Goal: Task Accomplishment & Management: Manage account settings

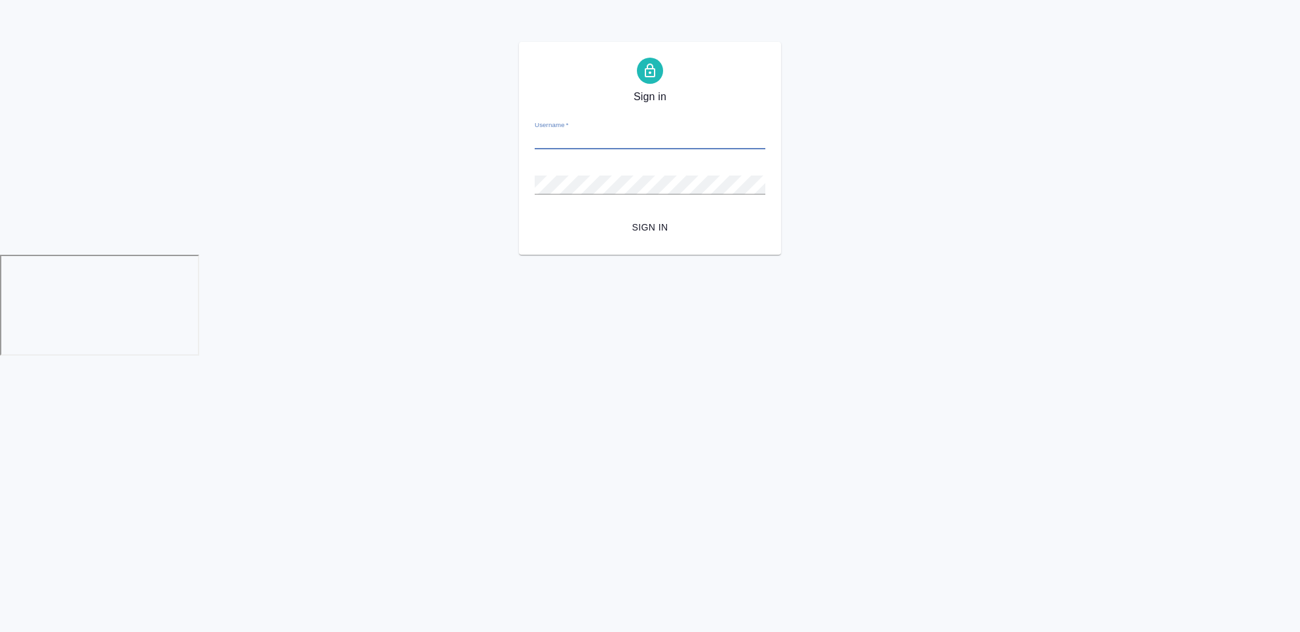
click at [605, 131] on input "Username   *" at bounding box center [650, 140] width 231 height 18
type input "[EMAIL_ADDRESS][DOMAIN_NAME]"
click at [535, 216] on button "Sign in" at bounding box center [650, 228] width 231 height 24
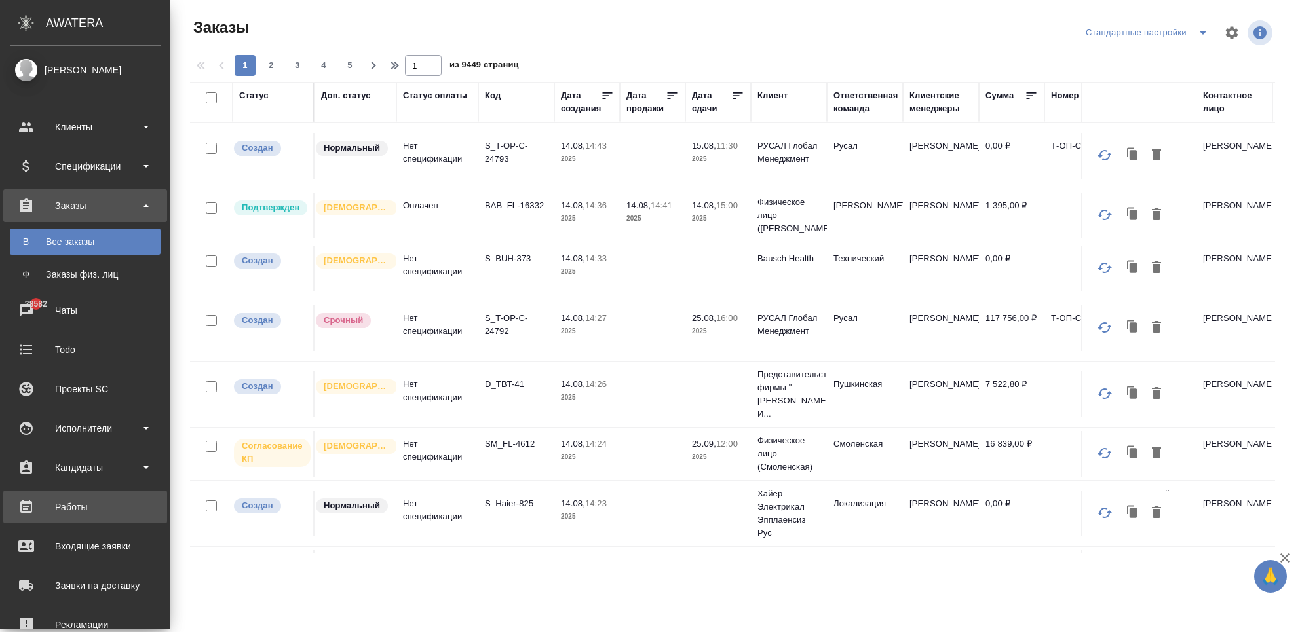
scroll to position [189, 0]
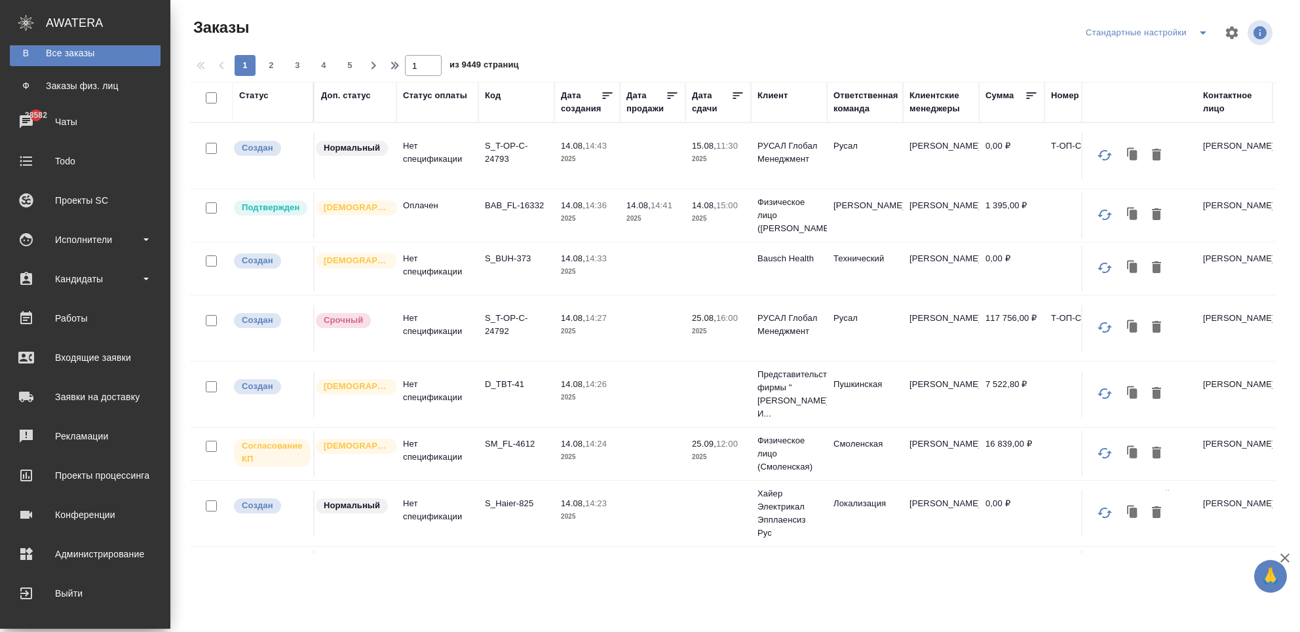
click at [67, 520] on div "Конференции" at bounding box center [85, 515] width 151 height 20
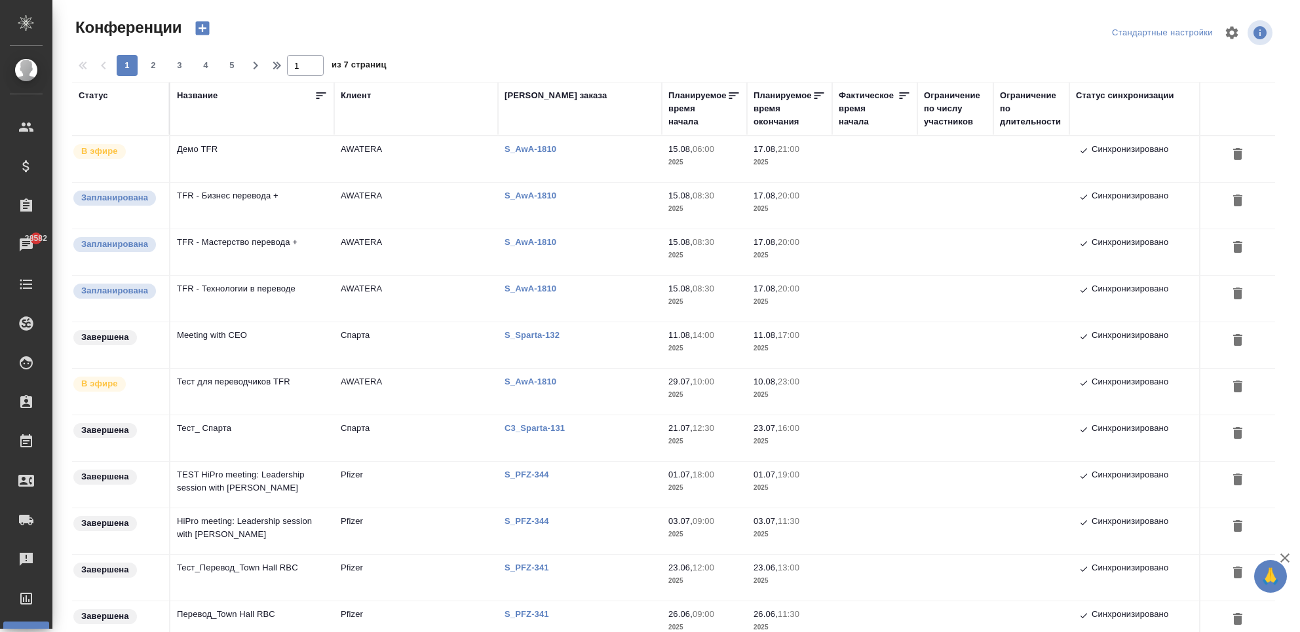
click at [240, 182] on td "Тест для переводчиков TFR" at bounding box center [252, 159] width 164 height 46
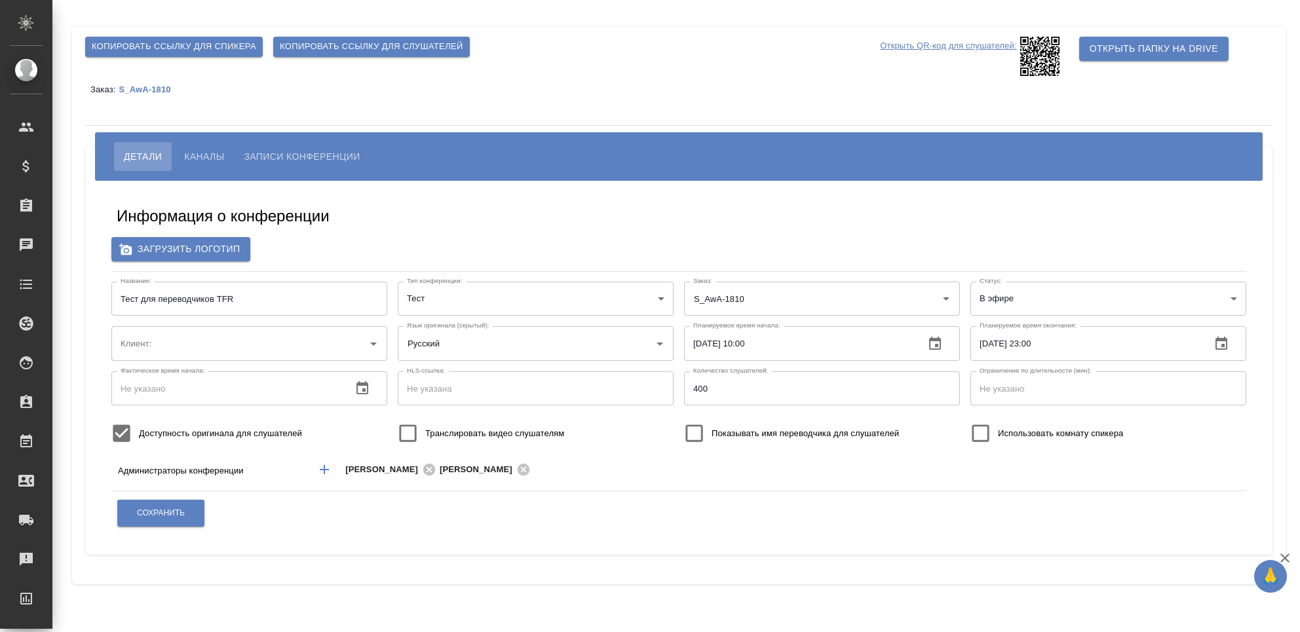
type input "AWATERA"
click at [990, 436] on input "Использовать комнату спикера" at bounding box center [980, 433] width 35 height 35
checkbox input "true"
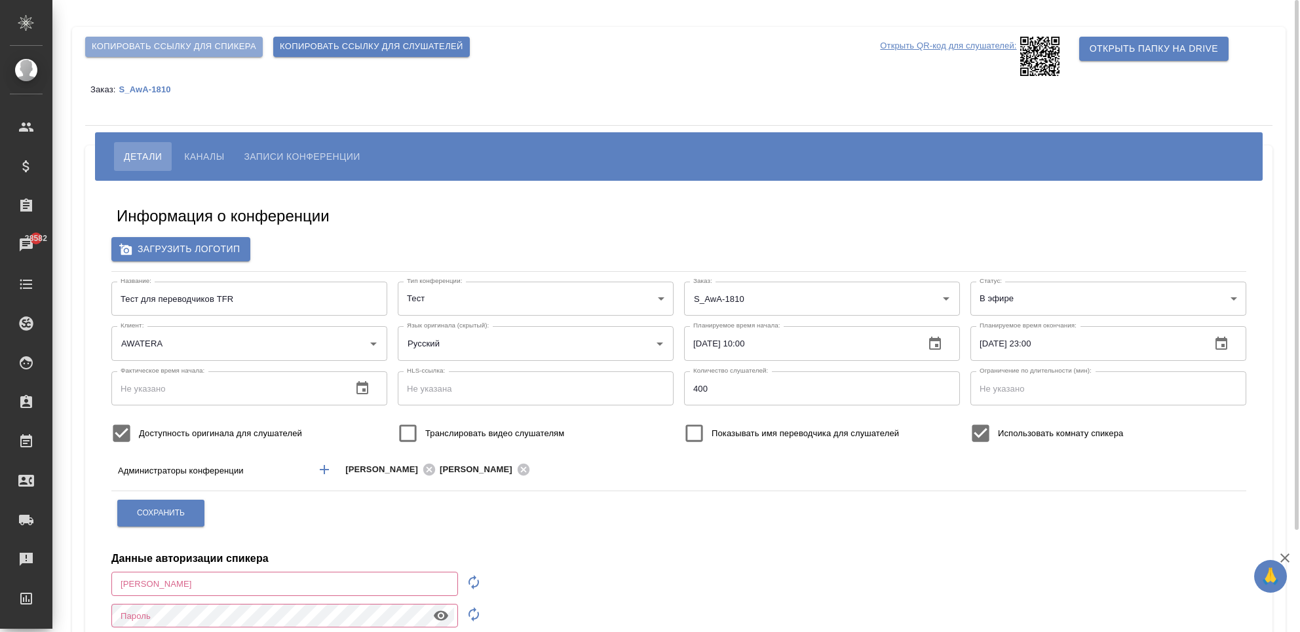
click at [206, 52] on span "Копировать ссылку для спикера" at bounding box center [174, 46] width 164 height 15
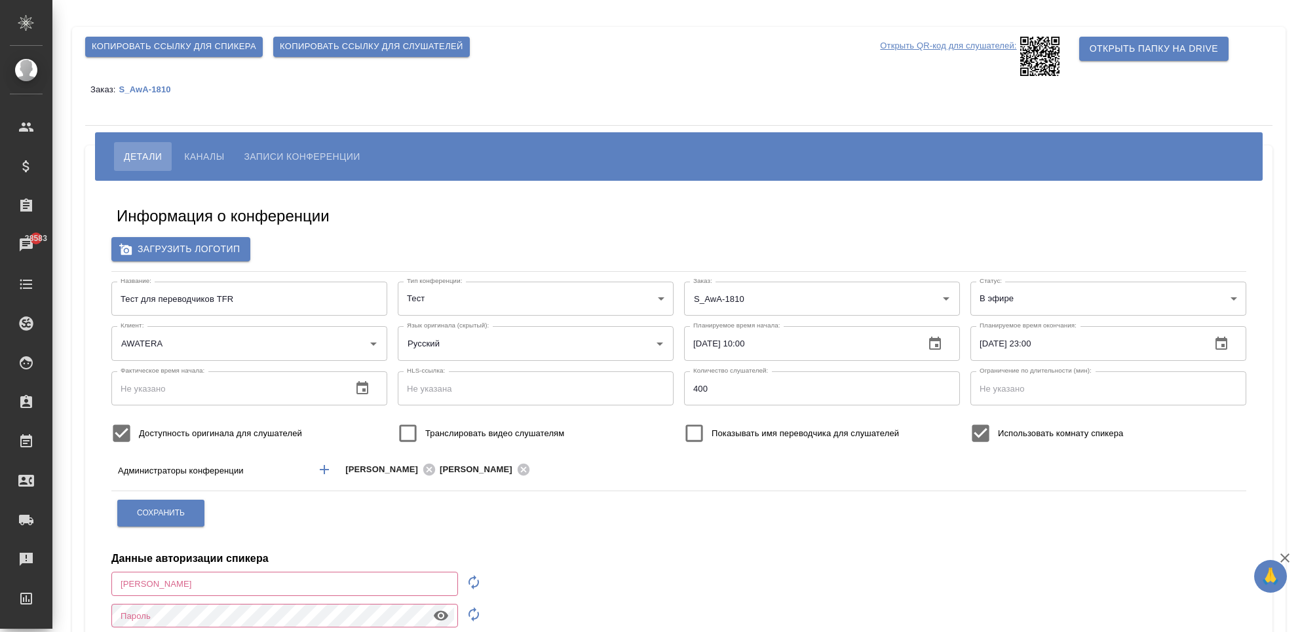
click at [467, 580] on icon "button" at bounding box center [474, 582] width 16 height 16
type input "speaker_XzvXvxpV"
drag, startPoint x: 189, startPoint y: 588, endPoint x: 112, endPoint y: 594, distance: 77.6
click at [112, 594] on input "speaker_XzvXvxpV" at bounding box center [284, 584] width 347 height 24
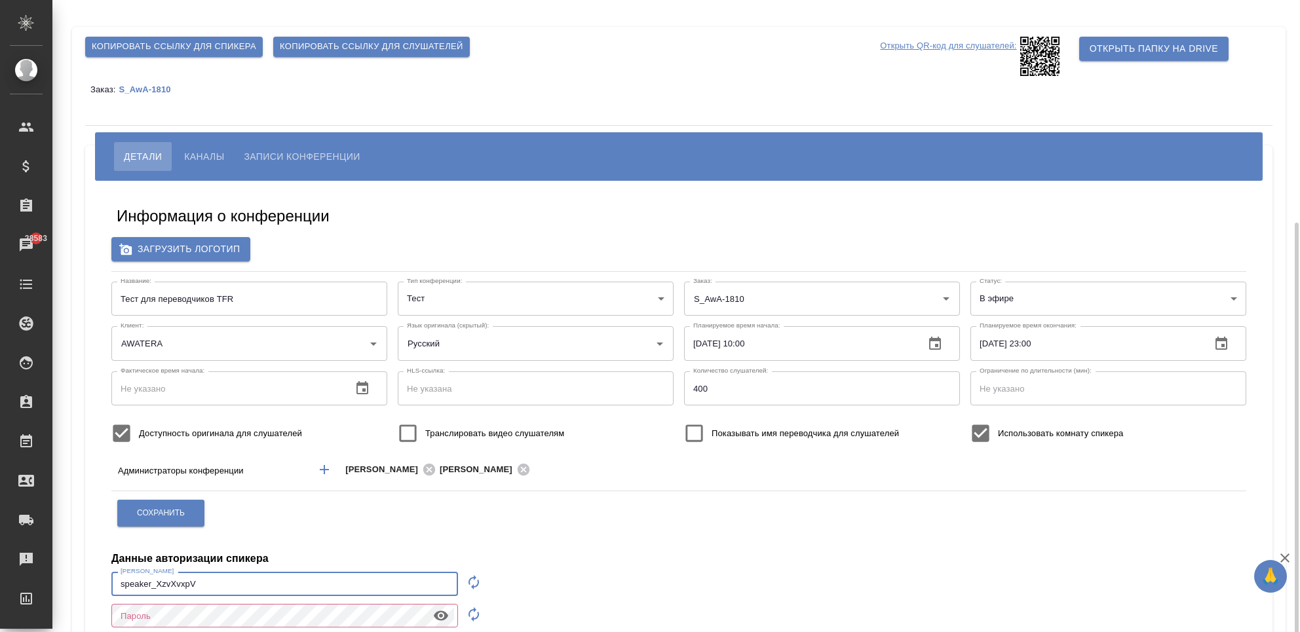
scroll to position [121, 0]
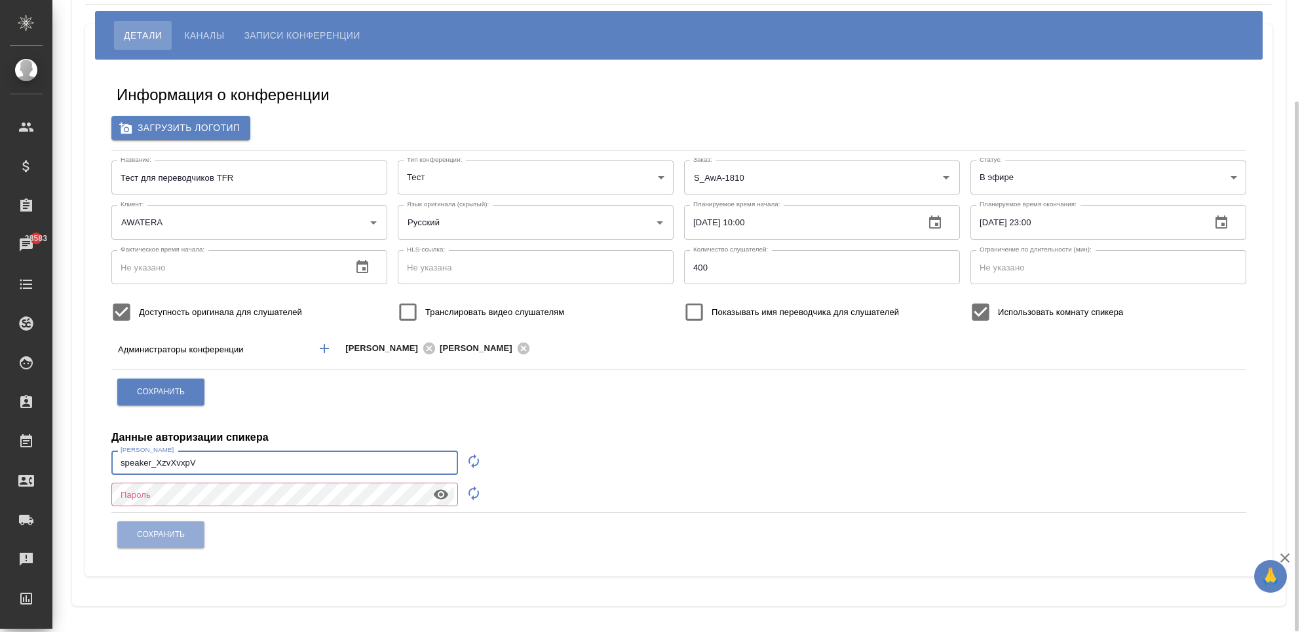
click at [436, 493] on icon "button" at bounding box center [441, 494] width 14 height 10
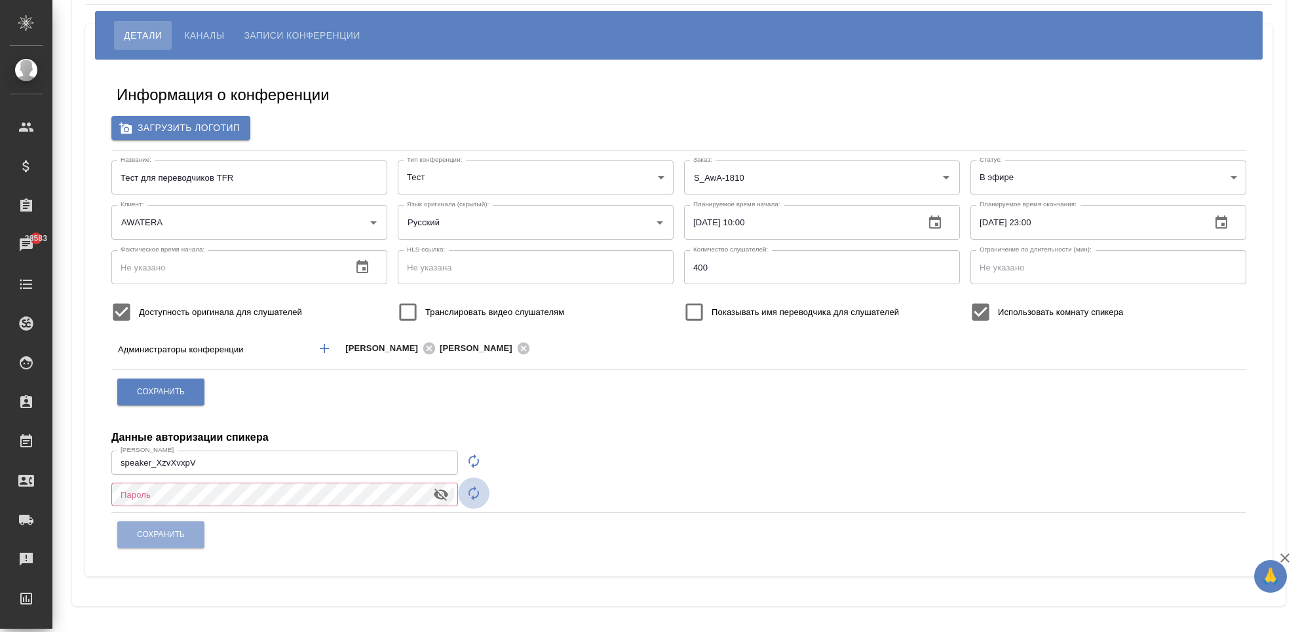
click at [474, 496] on icon "button" at bounding box center [474, 493] width 16 height 16
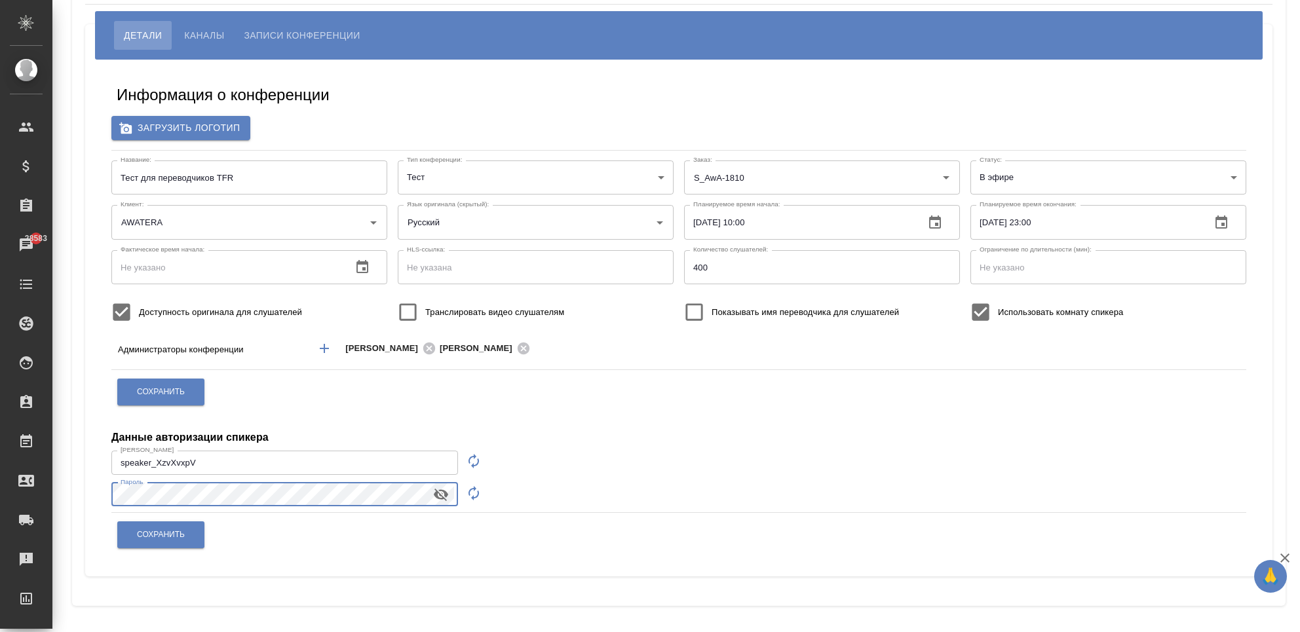
click at [92, 510] on div "Информация о конференции Загрузить логотип Название: Тест для переводчиков TFR …" at bounding box center [678, 318] width 1187 height 517
click at [162, 531] on span "Сохранить" at bounding box center [161, 534] width 48 height 11
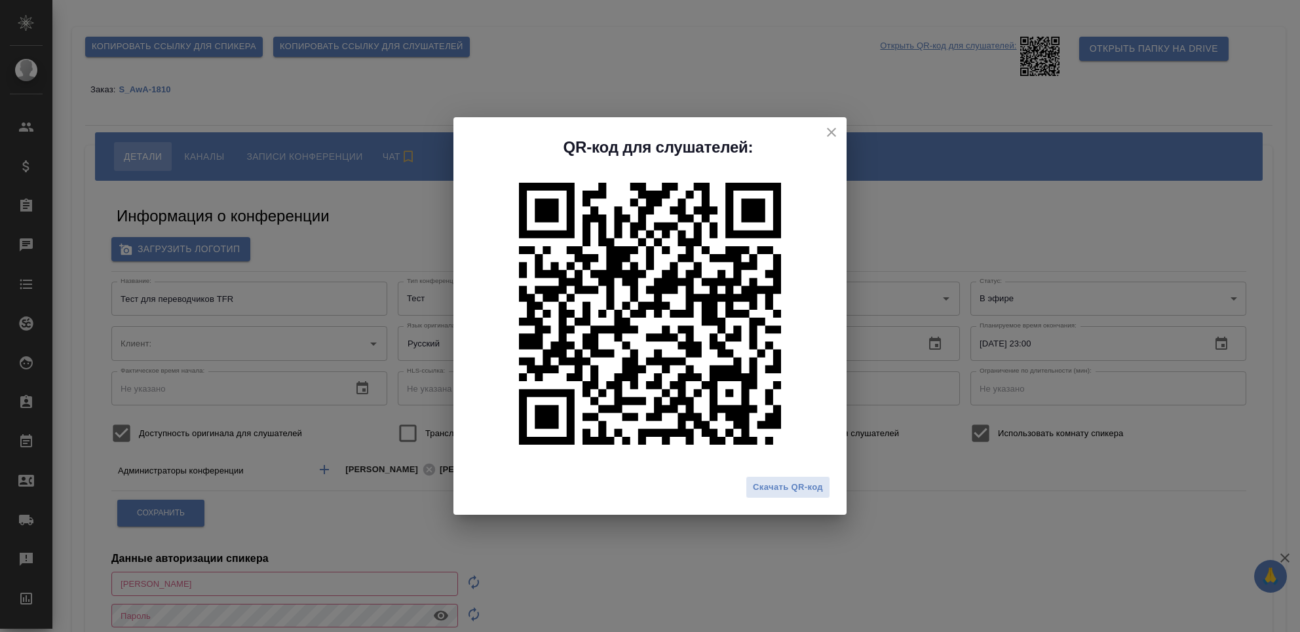
type input "AWATERA"
click at [833, 130] on icon "close" at bounding box center [831, 132] width 9 height 9
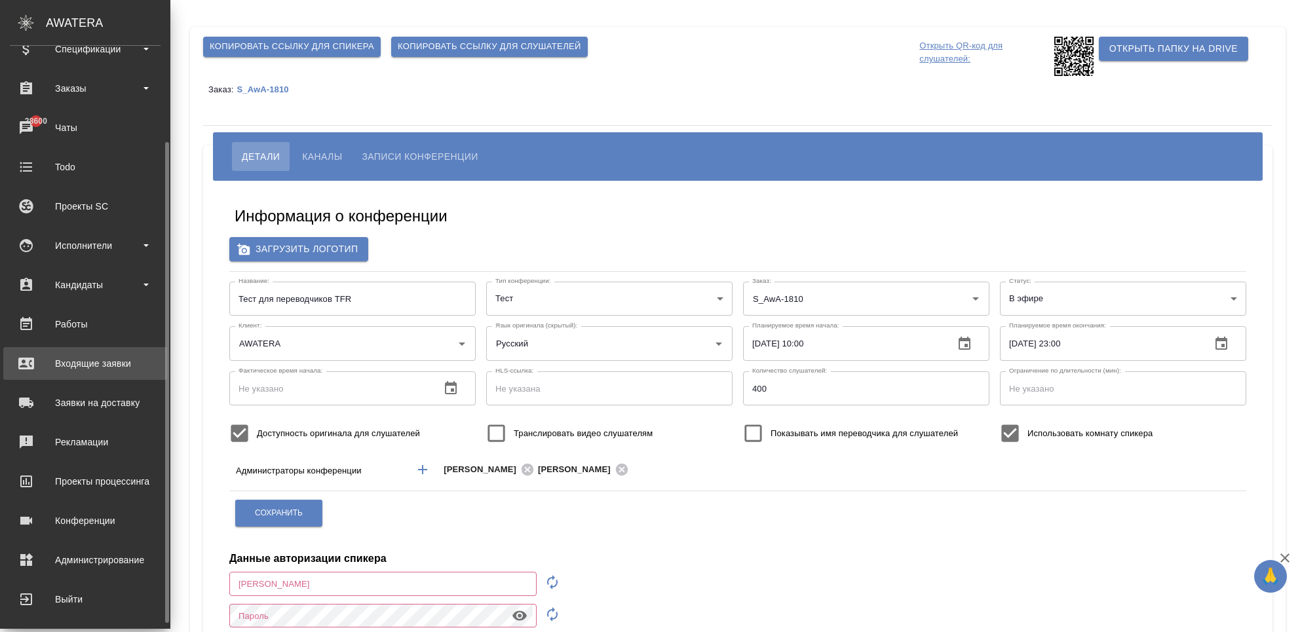
scroll to position [123, 0]
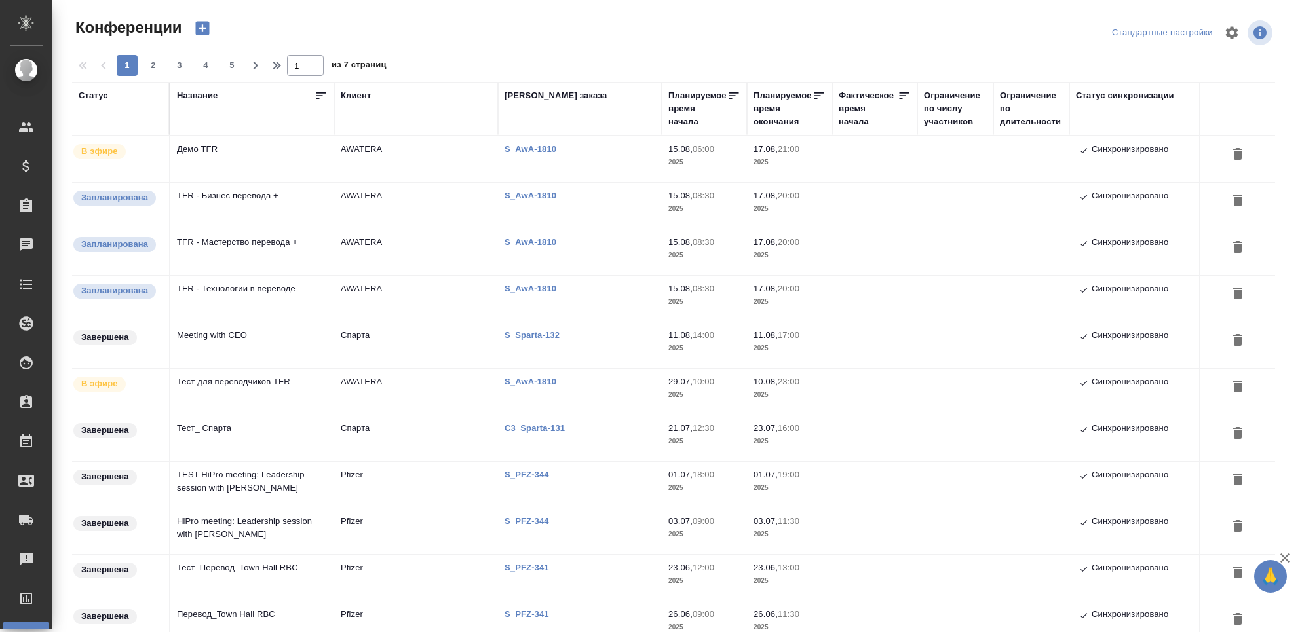
click at [269, 182] on td "TFR - Бизнес перевода +" at bounding box center [252, 159] width 164 height 46
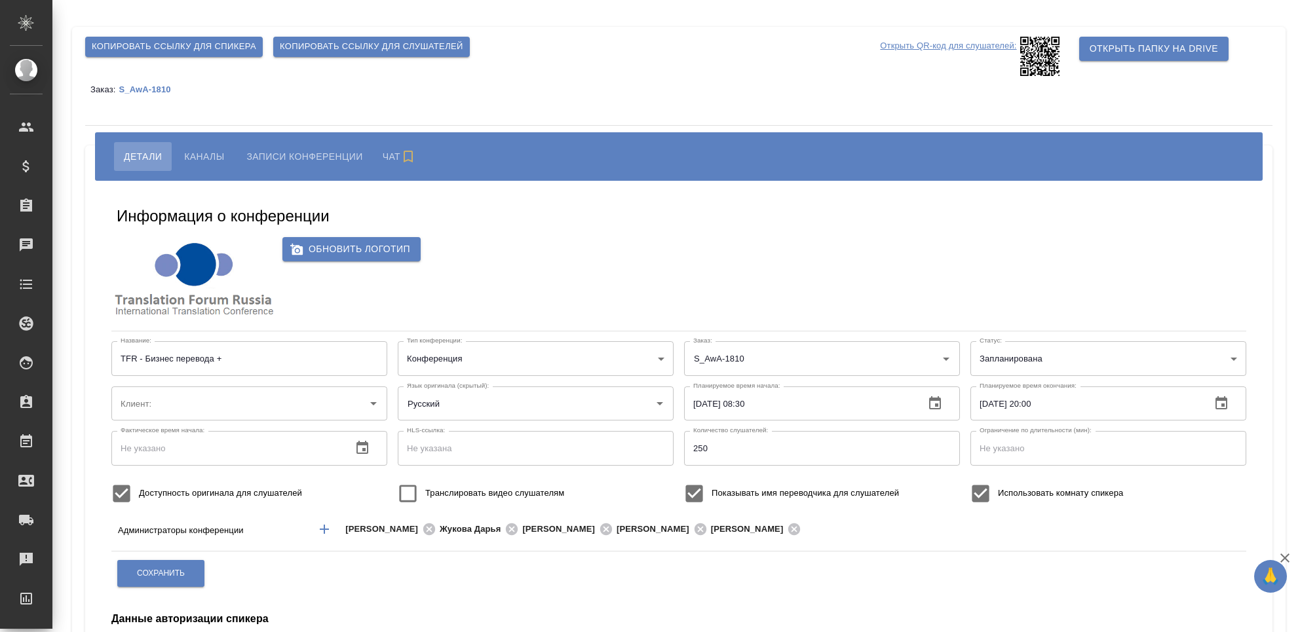
type input "AWATERA"
click at [1049, 48] on icon at bounding box center [1039, 56] width 39 height 39
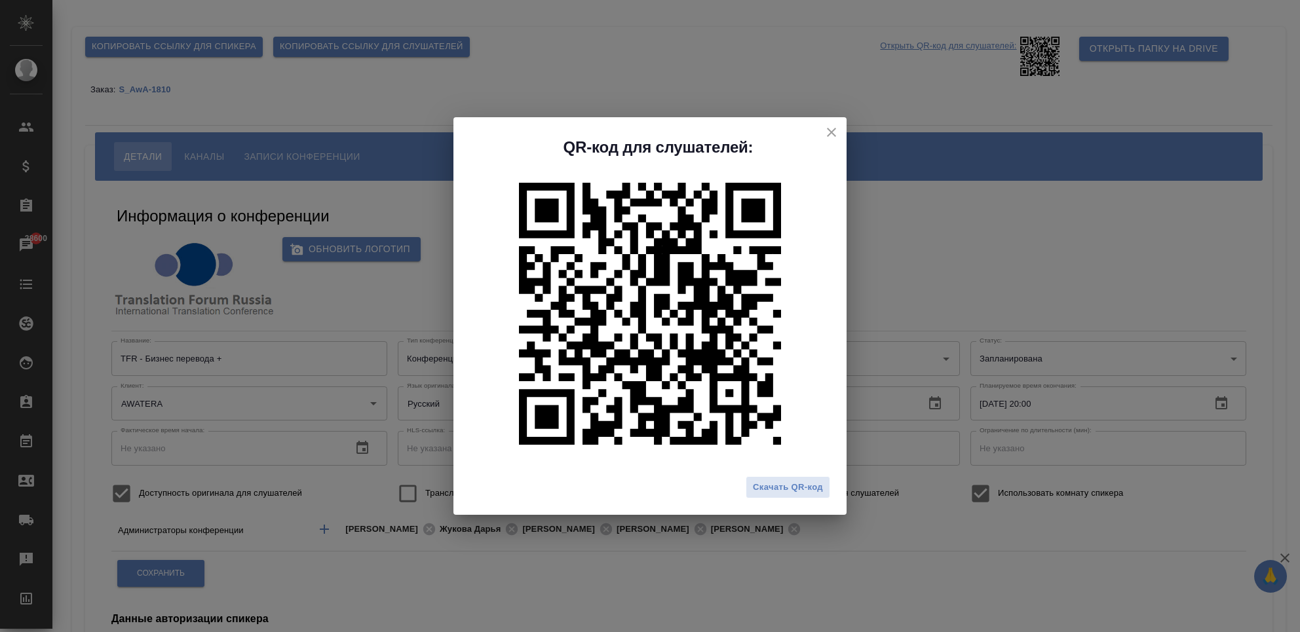
click at [833, 138] on icon "close" at bounding box center [831, 132] width 16 height 16
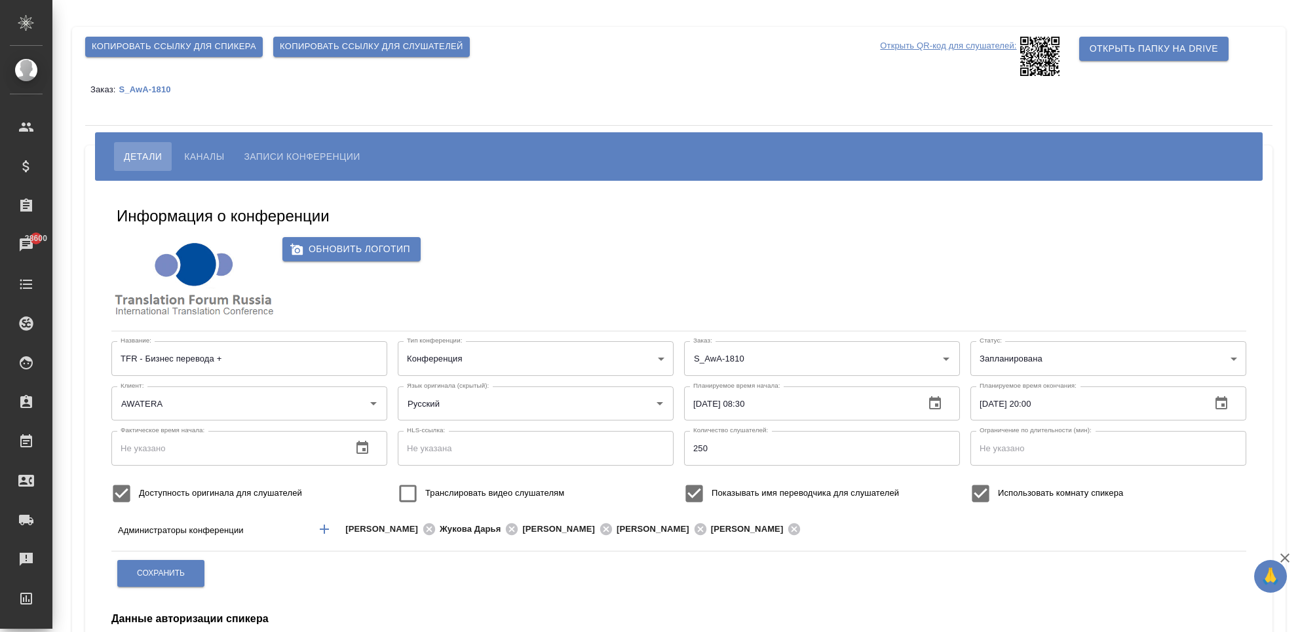
click at [139, 485] on label "Доступность оригинала для слушателей" at bounding box center [203, 493] width 198 height 35
click at [139, 485] on input "Доступность оригинала для слушателей" at bounding box center [121, 493] width 35 height 35
checkbox input "false"
click at [156, 578] on span "Сохранить" at bounding box center [161, 573] width 48 height 11
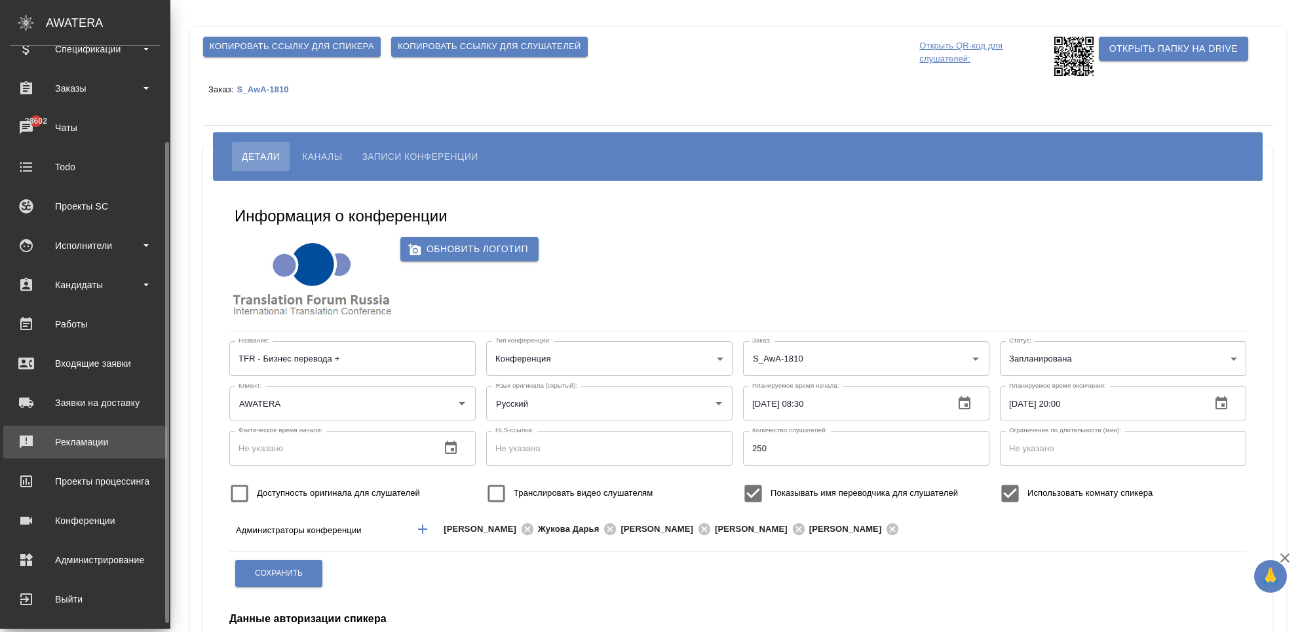
scroll to position [123, 0]
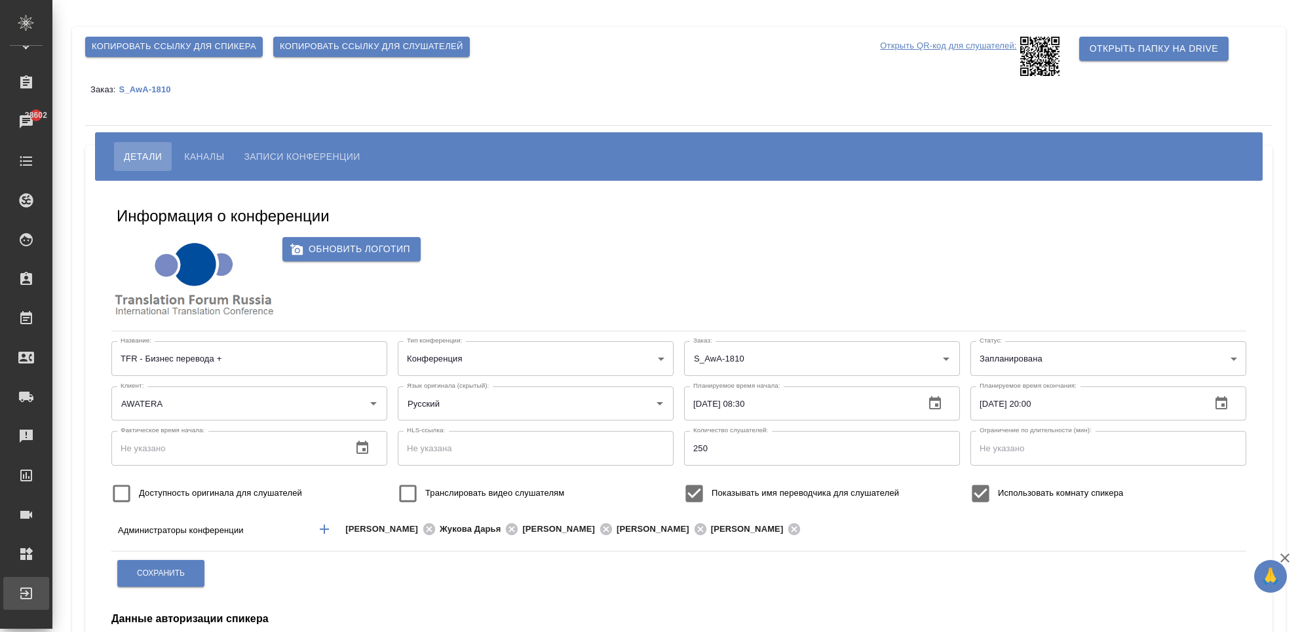
click at [26, 588] on div "Выйти" at bounding box center [9, 594] width 33 height 20
